Goal: Task Accomplishment & Management: Manage account settings

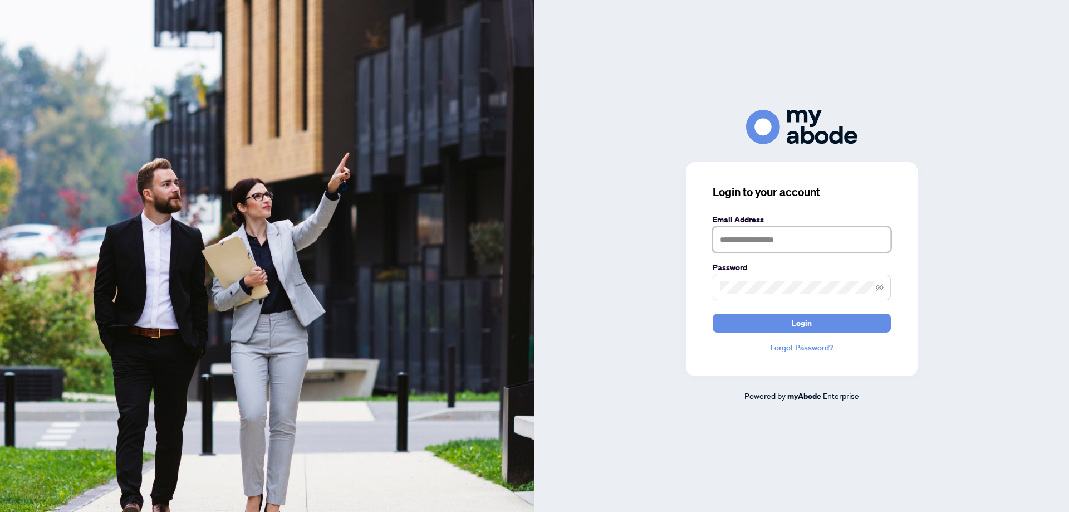
click at [808, 243] on input "text" at bounding box center [802, 240] width 178 height 26
type input "**********"
click at [713, 314] on button "Login" at bounding box center [802, 323] width 178 height 19
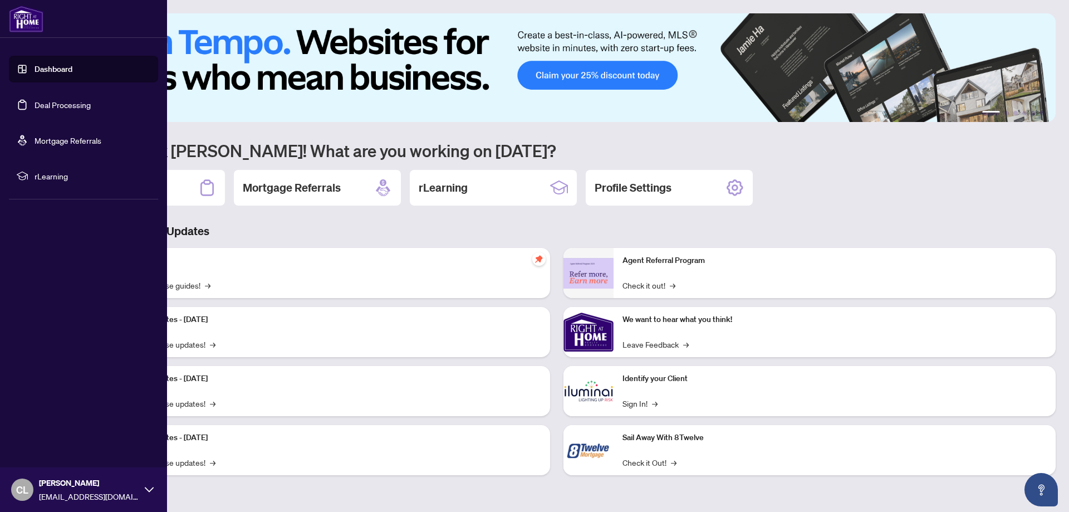
click at [61, 106] on link "Deal Processing" at bounding box center [63, 105] width 56 height 10
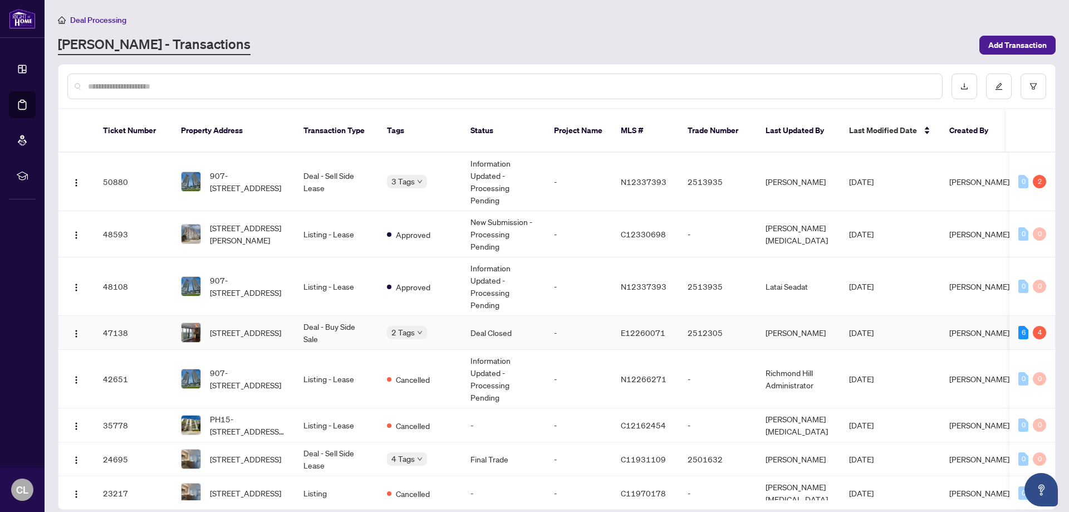
click at [332, 323] on td "Deal - Buy Side Sale" at bounding box center [337, 333] width 84 height 34
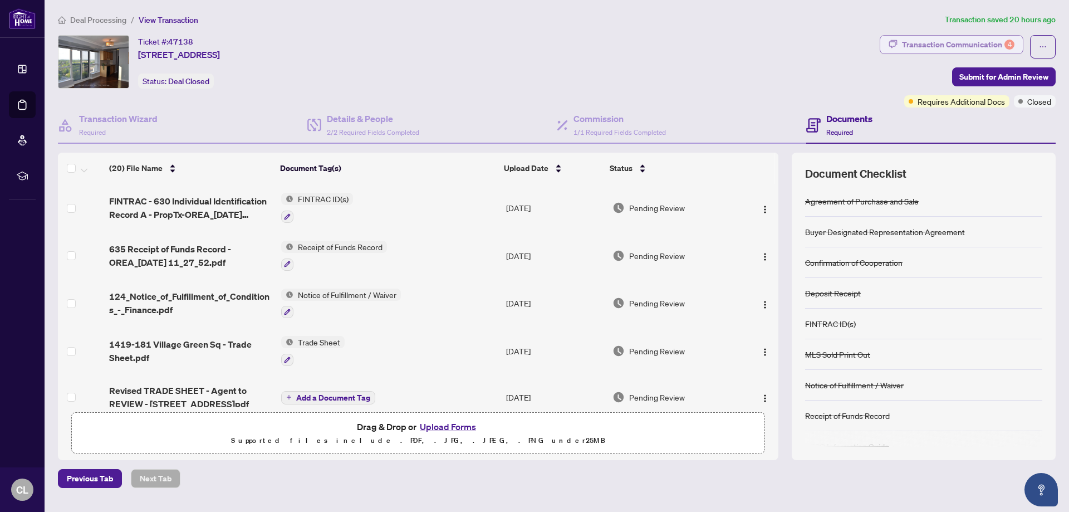
click at [926, 39] on div "Transaction Communication 4" at bounding box center [958, 45] width 112 height 18
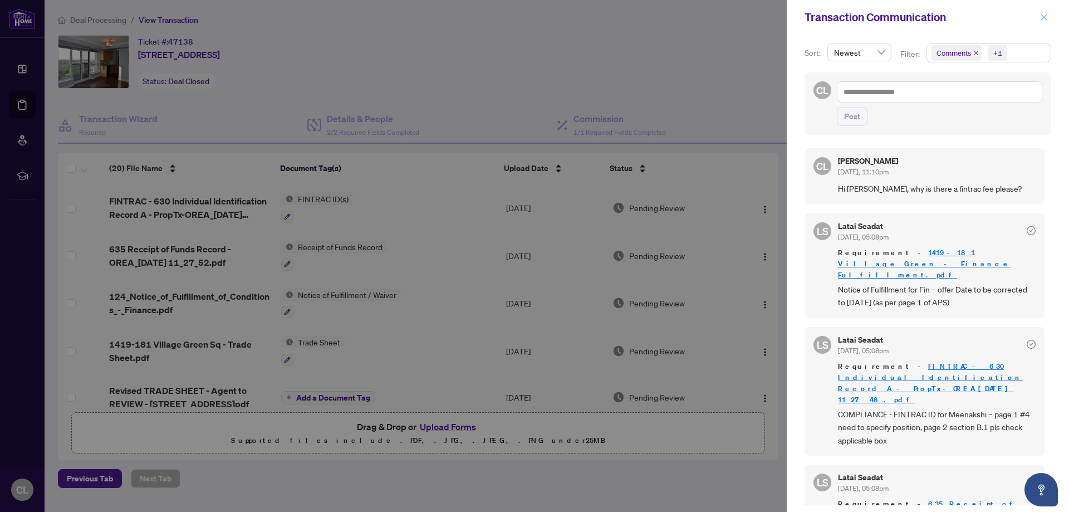
click at [1043, 13] on icon "close" at bounding box center [1044, 17] width 8 height 8
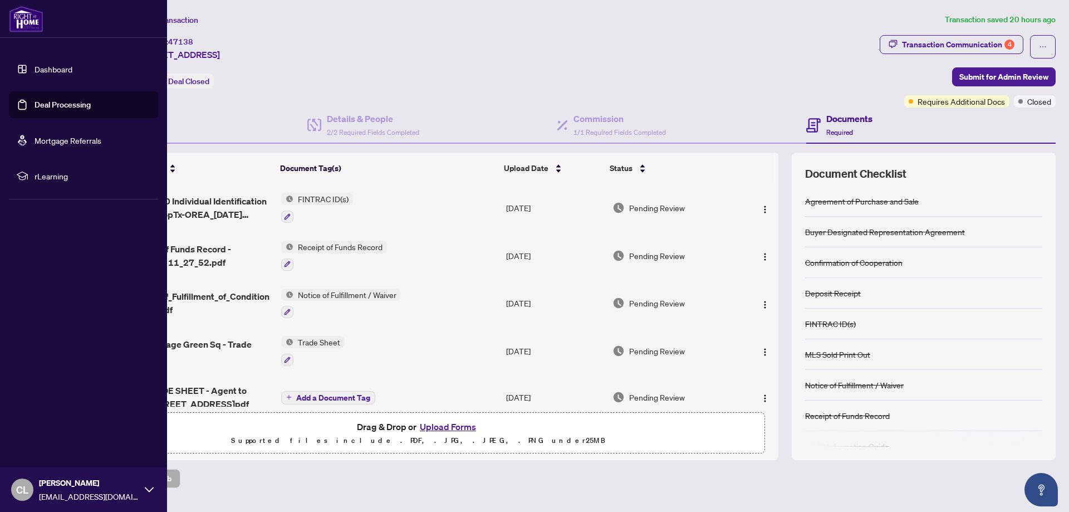
click at [50, 104] on link "Deal Processing" at bounding box center [63, 105] width 56 height 10
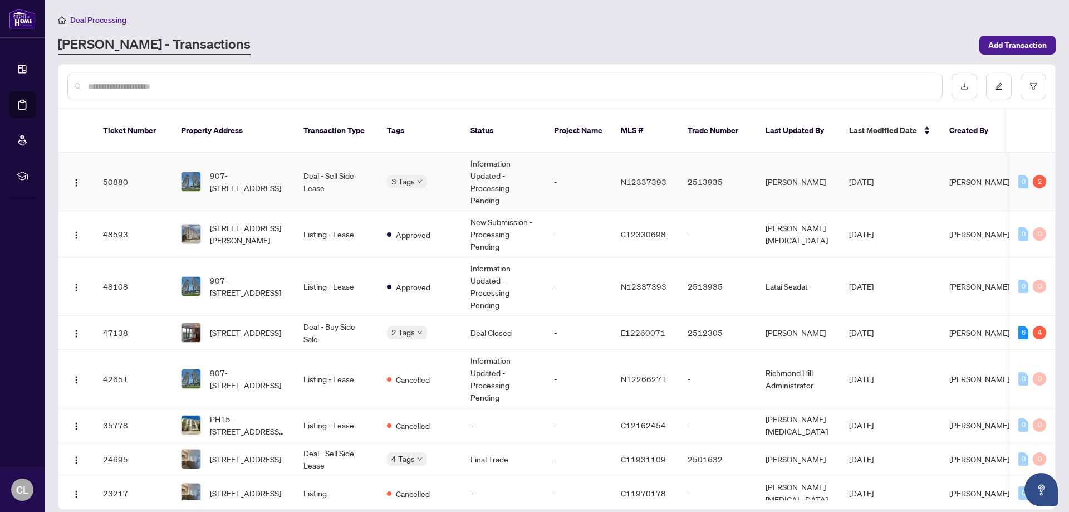
click at [317, 162] on td "Deal - Sell Side Lease" at bounding box center [337, 182] width 84 height 58
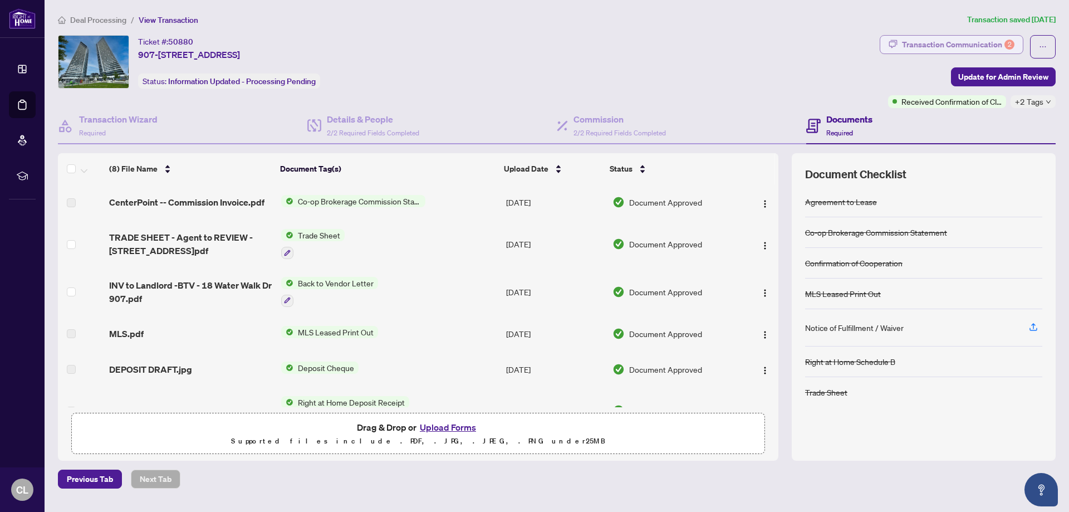
click at [919, 46] on div "Transaction Communication 2" at bounding box center [958, 45] width 112 height 18
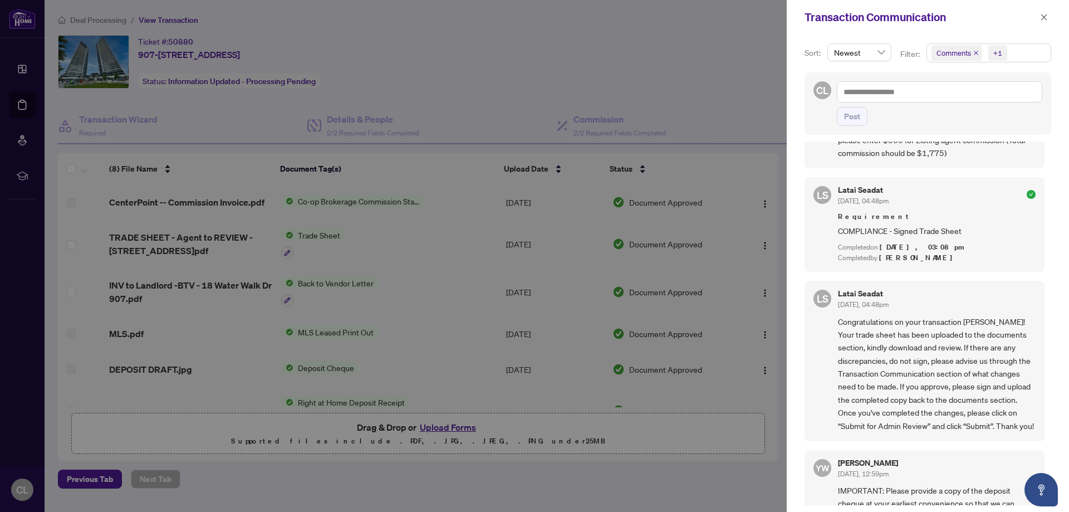
scroll to position [390, 0]
click at [311, 236] on div at bounding box center [534, 256] width 1069 height 512
click at [1042, 16] on icon "close" at bounding box center [1044, 17] width 8 height 8
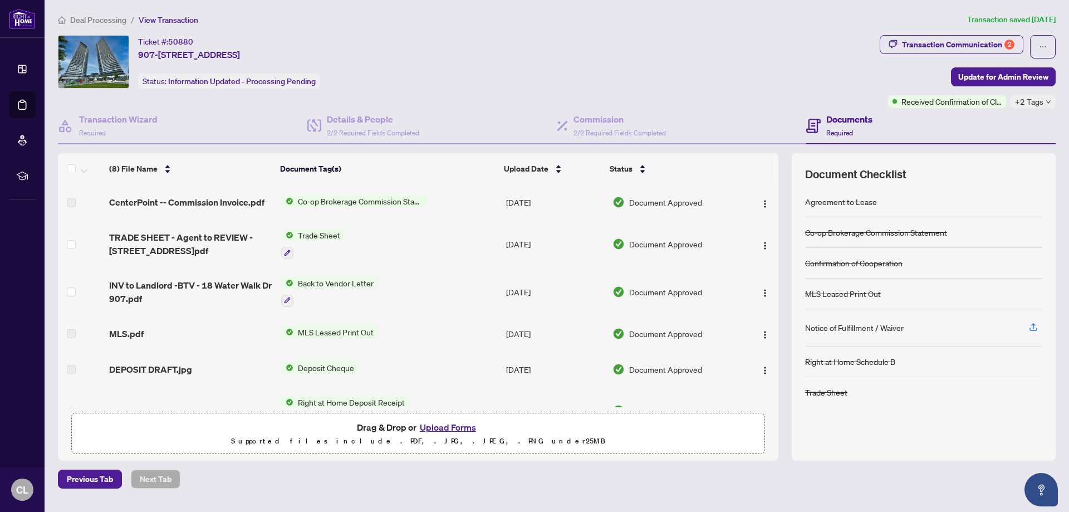
click at [323, 234] on span "Trade Sheet" at bounding box center [318, 235] width 51 height 12
click at [305, 294] on span "Trade Sheet" at bounding box center [288, 290] width 51 height 12
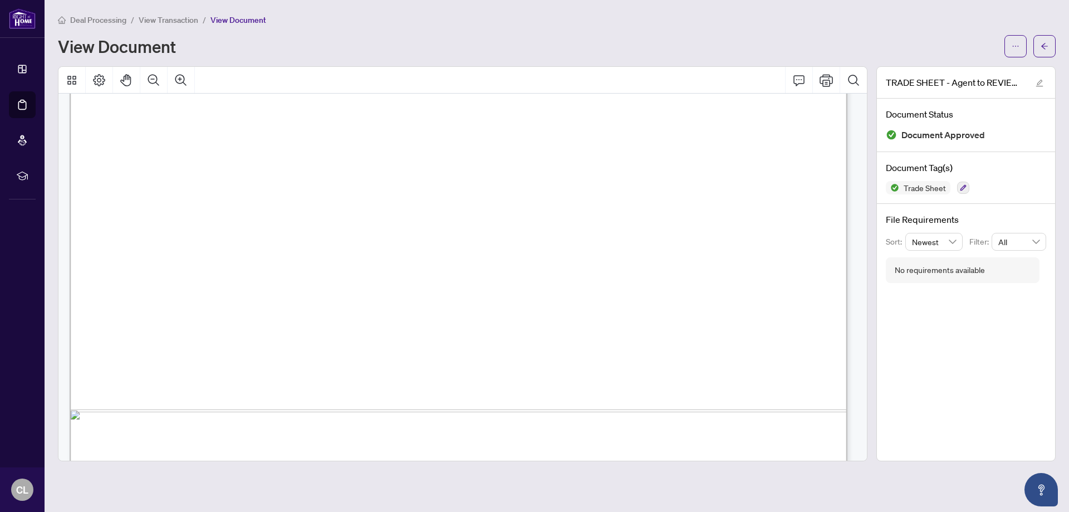
scroll to position [550, 0]
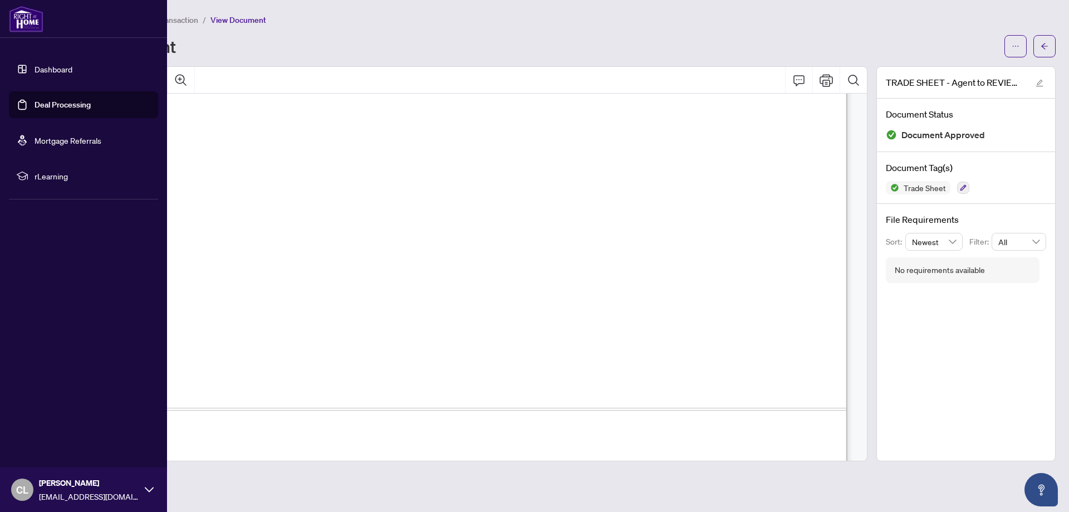
click at [42, 102] on link "Deal Processing" at bounding box center [63, 105] width 56 height 10
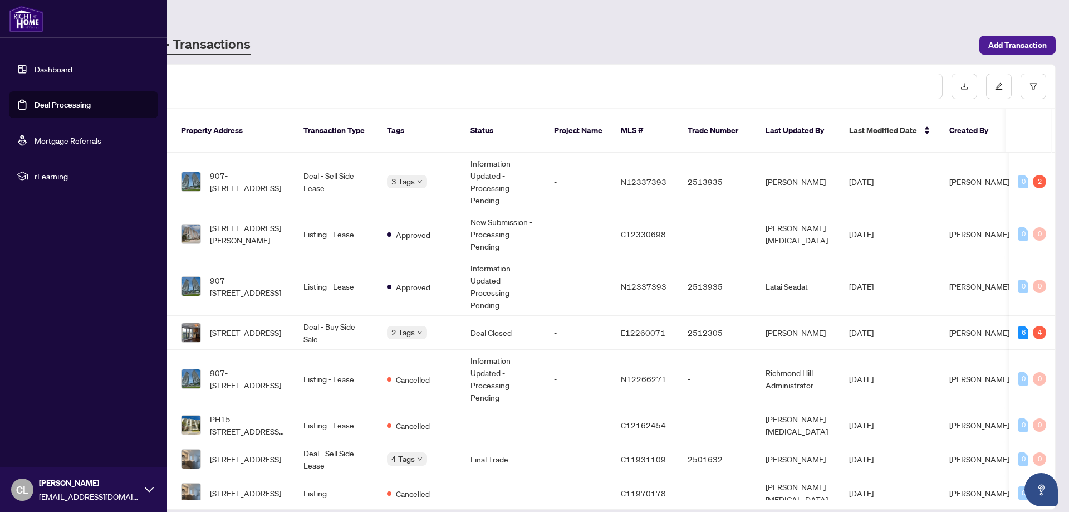
click at [146, 487] on icon at bounding box center [149, 489] width 9 height 9
click at [41, 423] on span "Logout" at bounding box center [44, 423] width 25 height 18
